Goal: Task Accomplishment & Management: Complete application form

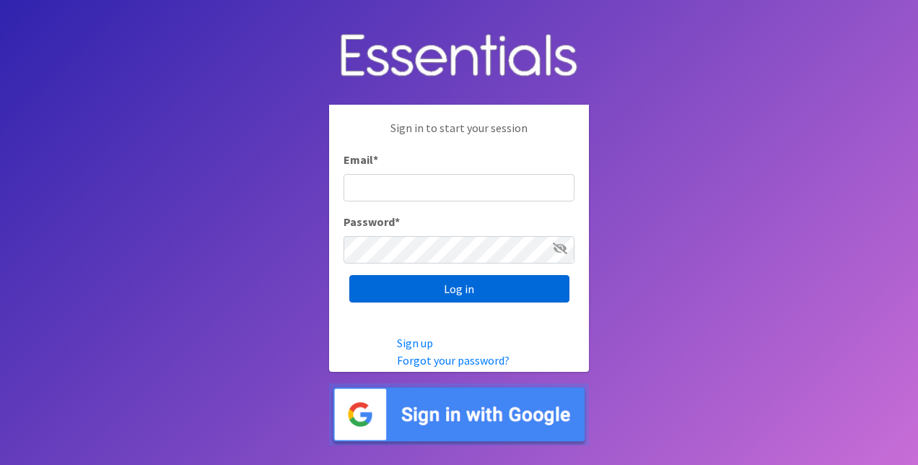
type input "[EMAIL_ADDRESS][DOMAIN_NAME]"
click at [430, 284] on input "Log in" at bounding box center [459, 288] width 220 height 27
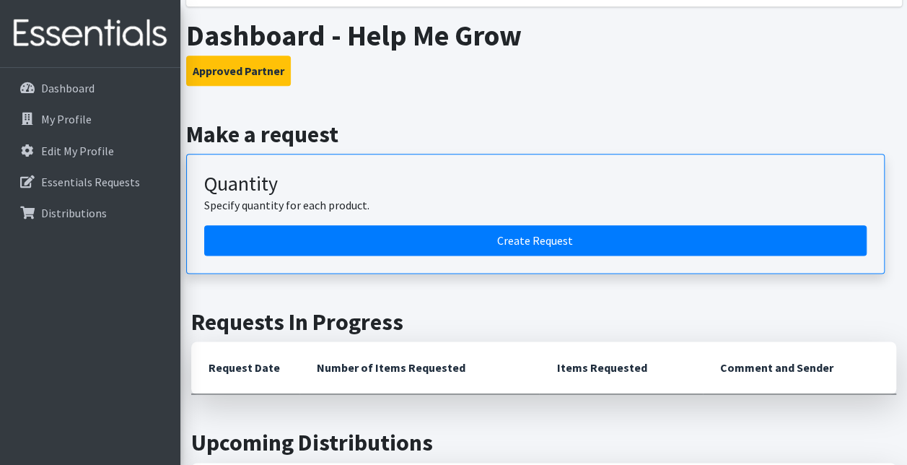
scroll to position [938, 0]
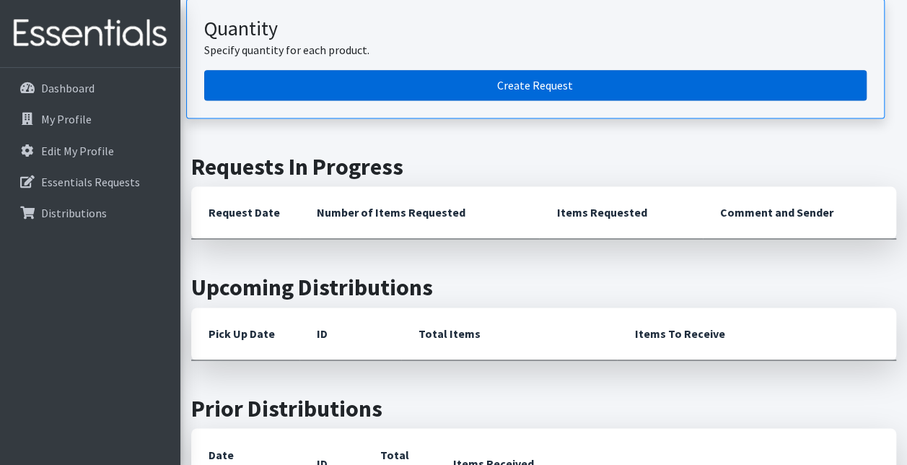
click at [470, 73] on link "Create Request" at bounding box center [535, 85] width 662 height 30
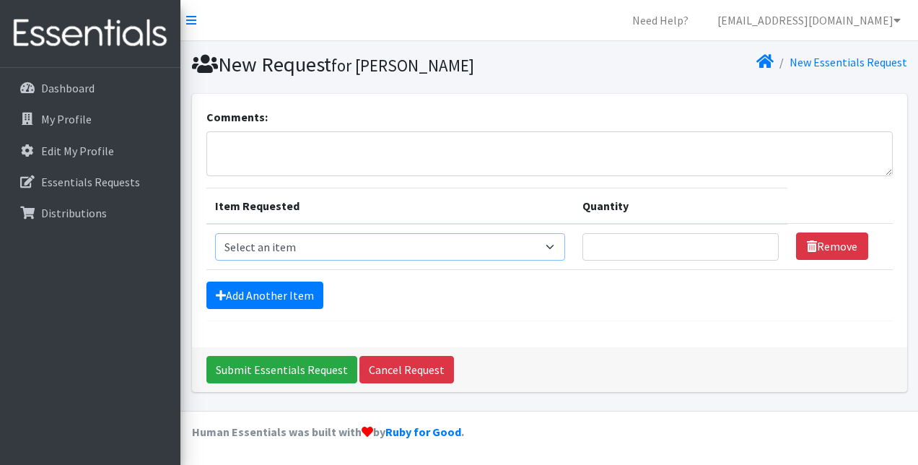
click at [341, 235] on select "Select an item 2T3T(30/child) 3T4T(30/child) 4T5T(30/child) Cloth Diaper Kit (s…" at bounding box center [390, 246] width 351 height 27
select select "963"
click at [215, 233] on select "Select an item 2T3T(30/child) 3T4T(30/child) 4T5T(30/child) Cloth Diaper Kit (s…" at bounding box center [390, 246] width 351 height 27
click at [654, 245] on input "Quantity" at bounding box center [680, 246] width 196 height 27
type input "500"
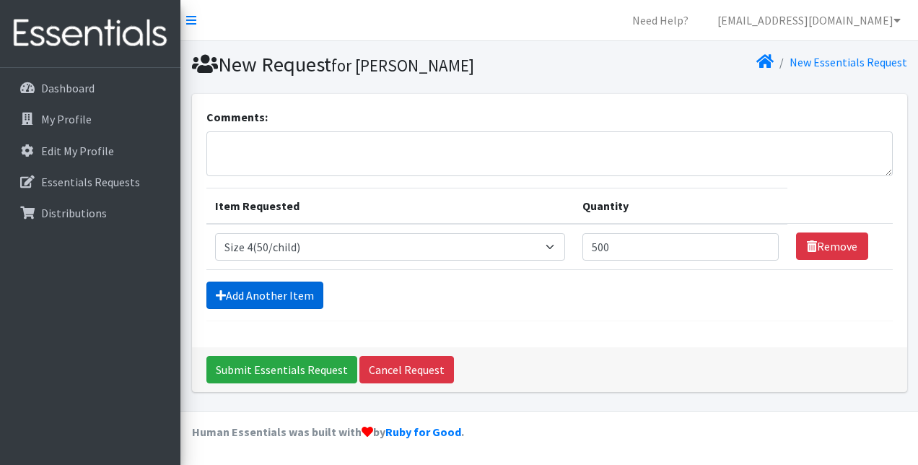
click at [258, 289] on link "Add Another Item" at bounding box center [264, 294] width 117 height 27
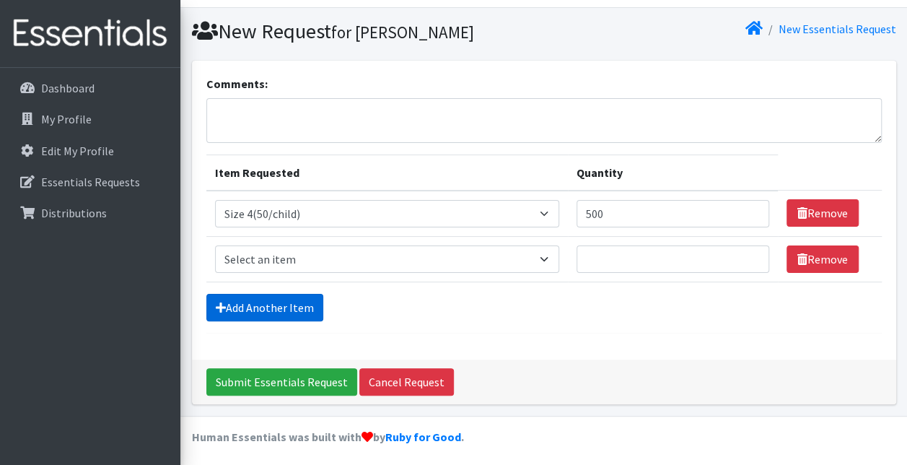
scroll to position [35, 0]
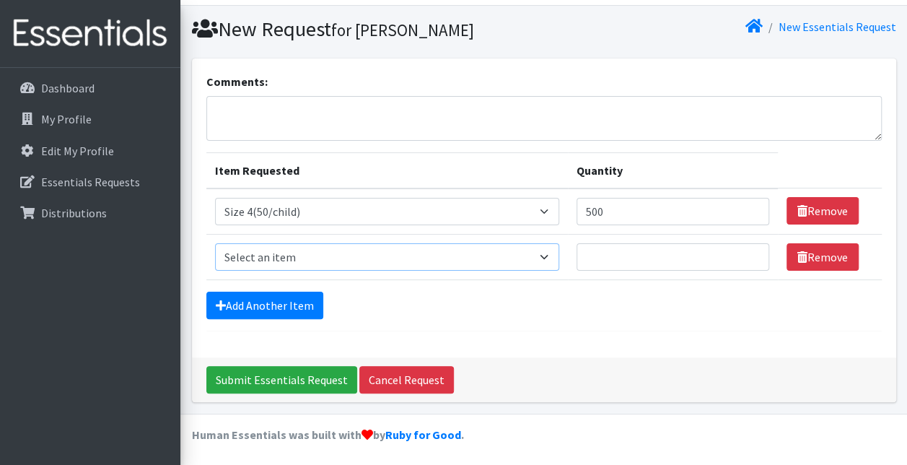
click at [304, 255] on select "Select an item 2T3T(30/child) 3T4T(30/child) 4T5T(30/child) Cloth Diaper Kit (s…" at bounding box center [387, 256] width 345 height 27
select select "954"
click at [215, 243] on select "Select an item 2T3T(30/child) 3T4T(30/child) 4T5T(30/child) Cloth Diaper Kit (s…" at bounding box center [387, 256] width 345 height 27
click at [681, 262] on input "Quantity" at bounding box center [673, 256] width 193 height 27
type input "500"
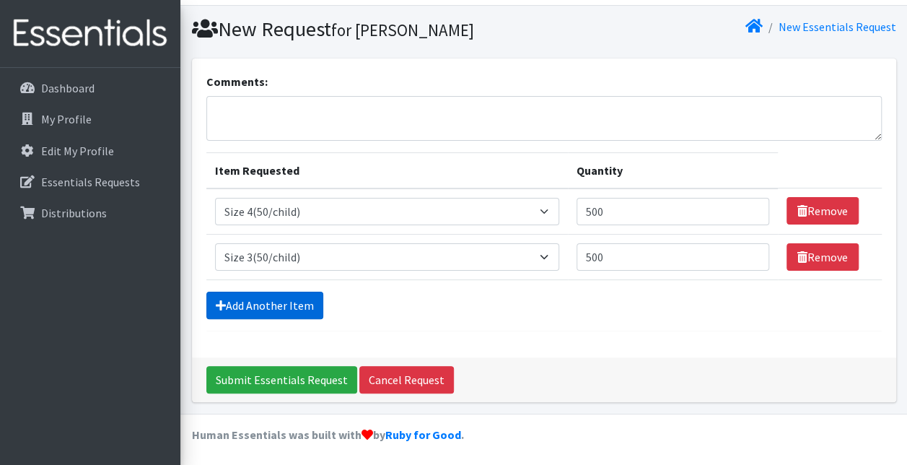
click at [266, 305] on link "Add Another Item" at bounding box center [264, 305] width 117 height 27
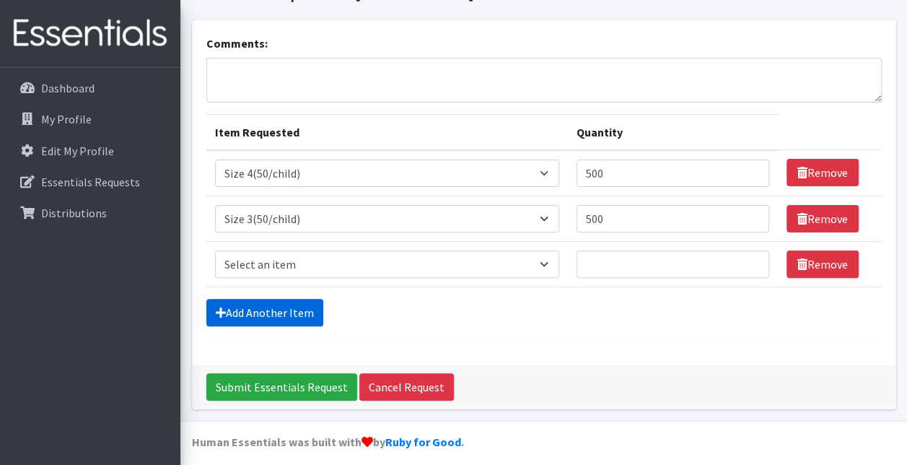
scroll to position [81, 0]
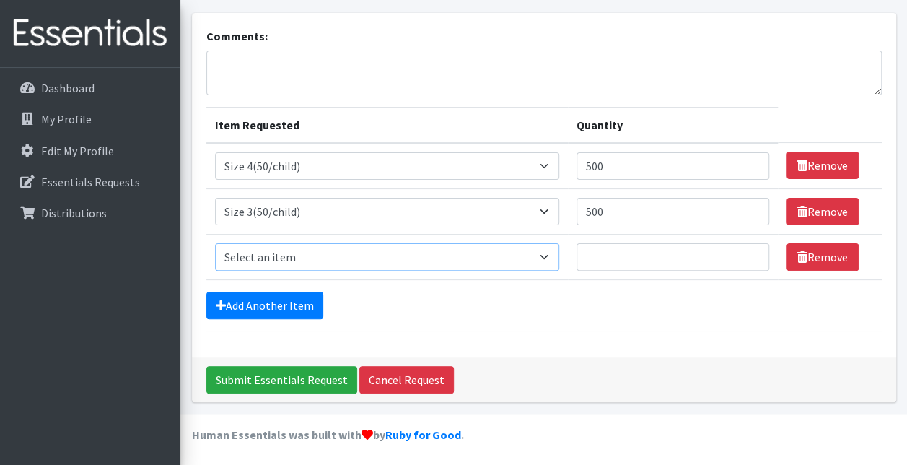
click at [274, 260] on select "Select an item 2T3T(30/child) 3T4T(30/child) 4T5T(30/child) Cloth Diaper Kit (s…" at bounding box center [387, 256] width 345 height 27
select select "953"
click at [215, 243] on select "Select an item 2T3T(30/child) 3T4T(30/child) 4T5T(30/child) Cloth Diaper Kit (s…" at bounding box center [387, 256] width 345 height 27
click at [626, 254] on input "Quantity" at bounding box center [673, 256] width 193 height 27
type input "150"
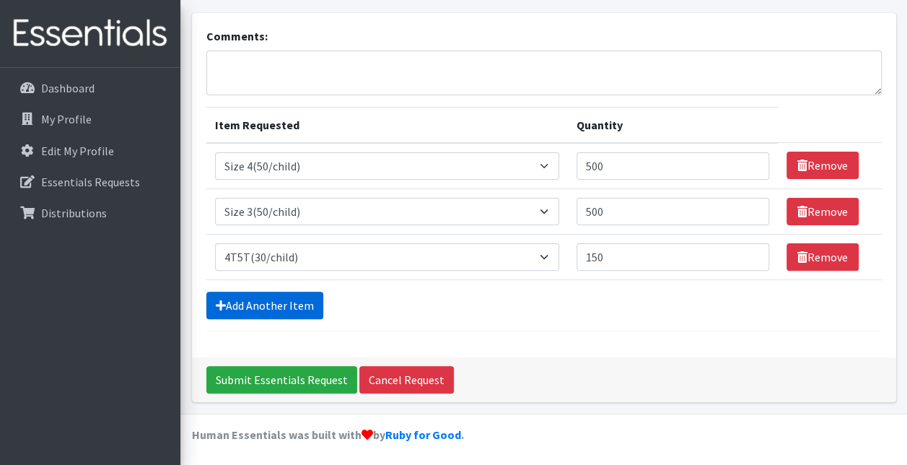
click at [235, 301] on link "Add Another Item" at bounding box center [264, 305] width 117 height 27
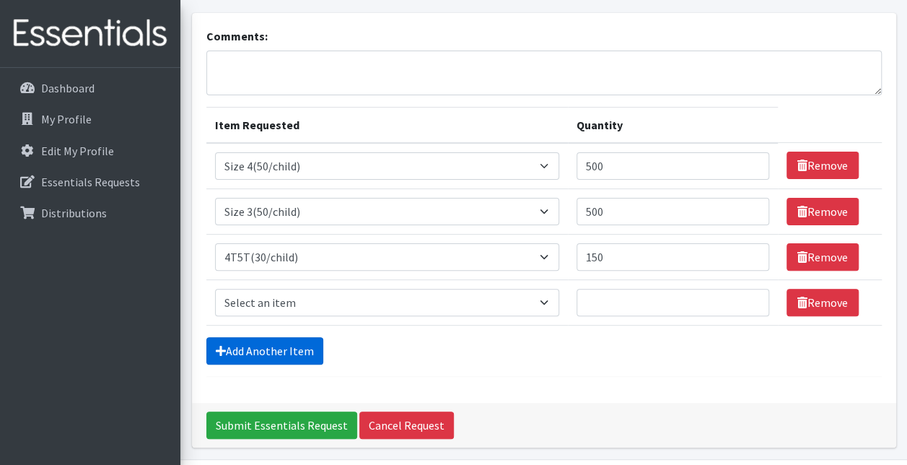
scroll to position [126, 0]
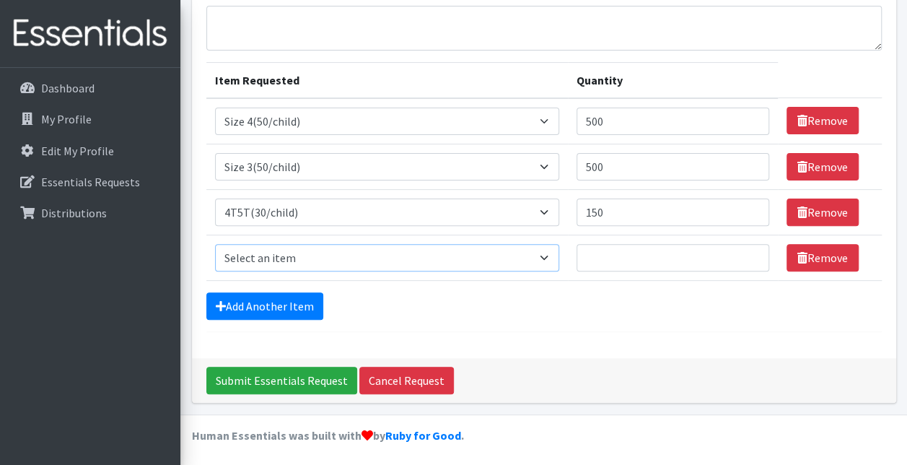
click at [245, 254] on select "Select an item 2T3T(30/child) 3T4T(30/child) 4T5T(30/child) Cloth Diaper Kit (s…" at bounding box center [387, 257] width 345 height 27
select select "939"
click at [215, 244] on select "Select an item 2T3T(30/child) 3T4T(30/child) 4T5T(30/child) Cloth Diaper Kit (s…" at bounding box center [387, 257] width 345 height 27
click at [636, 263] on input "Quantity" at bounding box center [673, 257] width 193 height 27
type input "150"
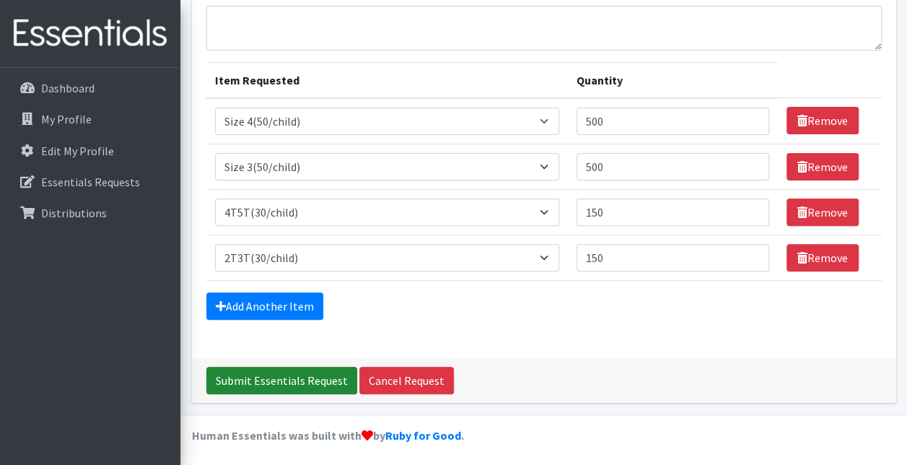
click at [273, 380] on input "Submit Essentials Request" at bounding box center [281, 380] width 151 height 27
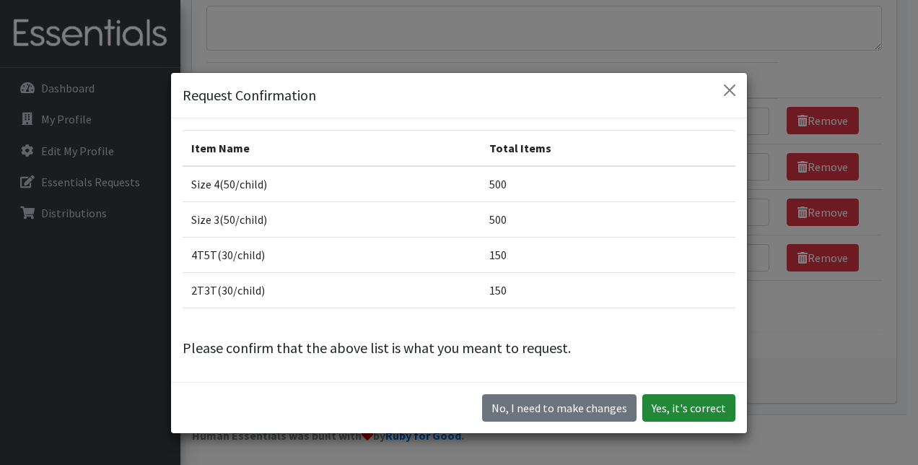
click at [701, 400] on button "Yes, it's correct" at bounding box center [688, 407] width 93 height 27
